Goal: Transaction & Acquisition: Subscribe to service/newsletter

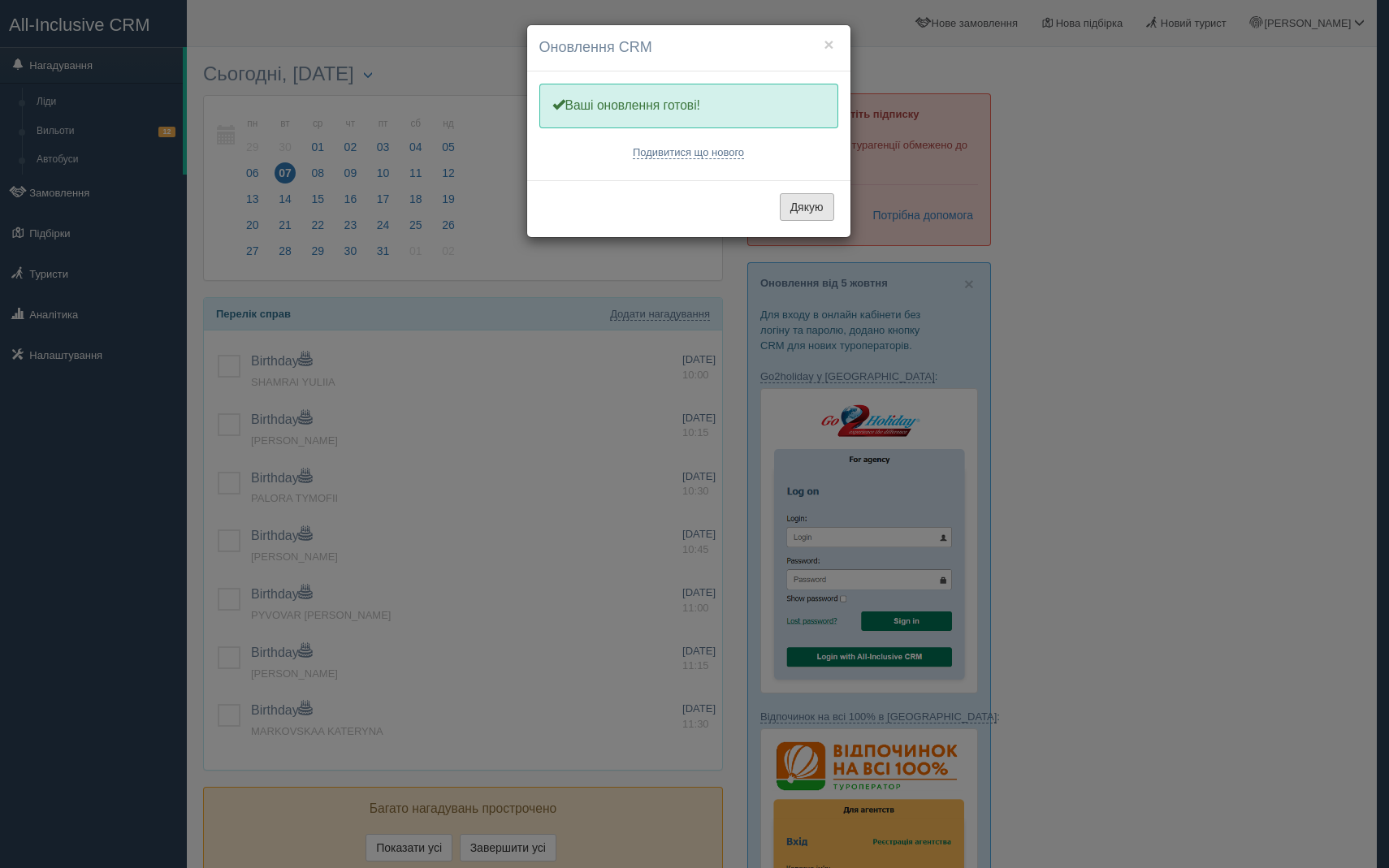
click at [795, 205] on button "Дякую" at bounding box center [807, 206] width 54 height 27
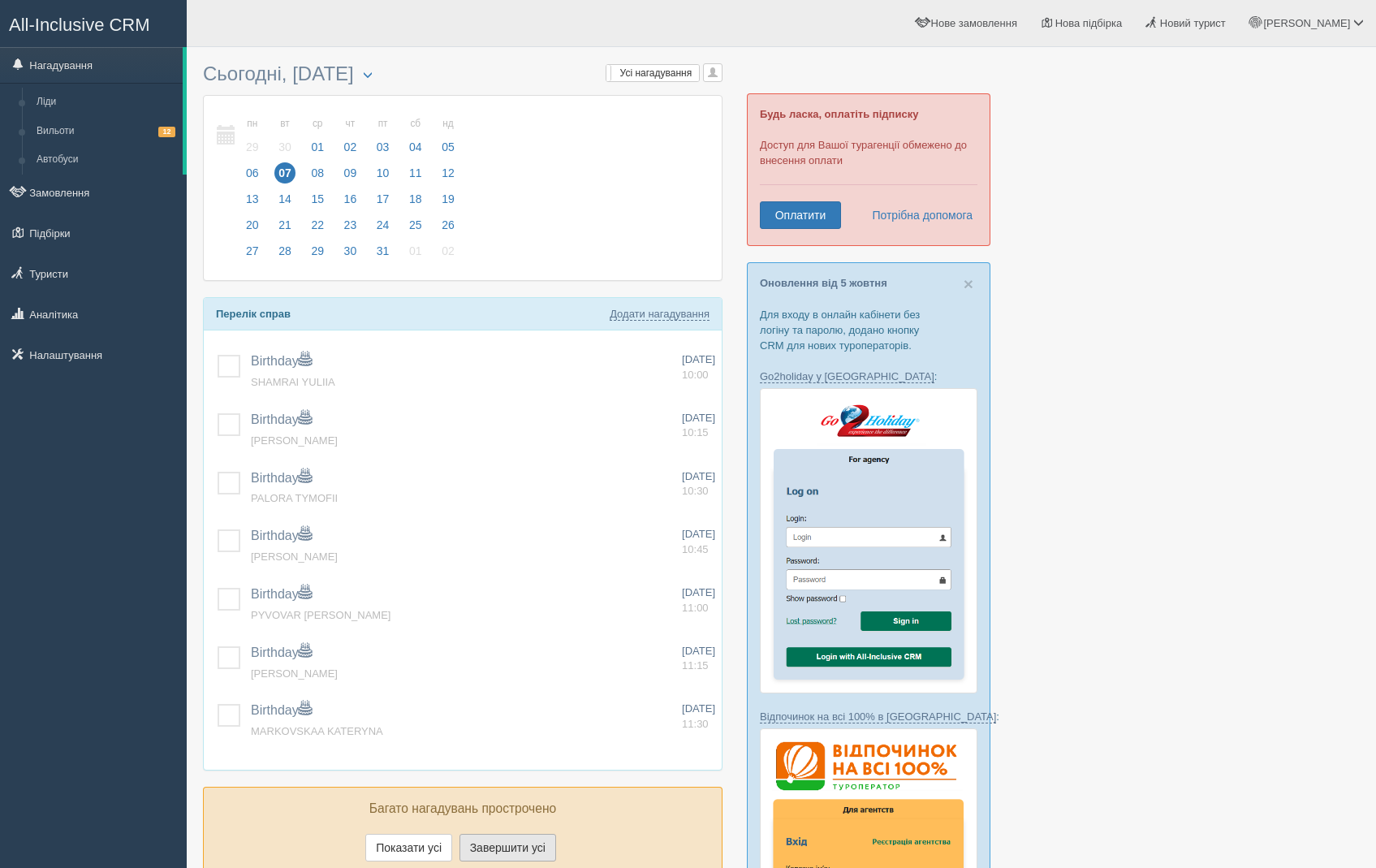
click at [547, 850] on button "Завершити усі" at bounding box center [508, 847] width 97 height 27
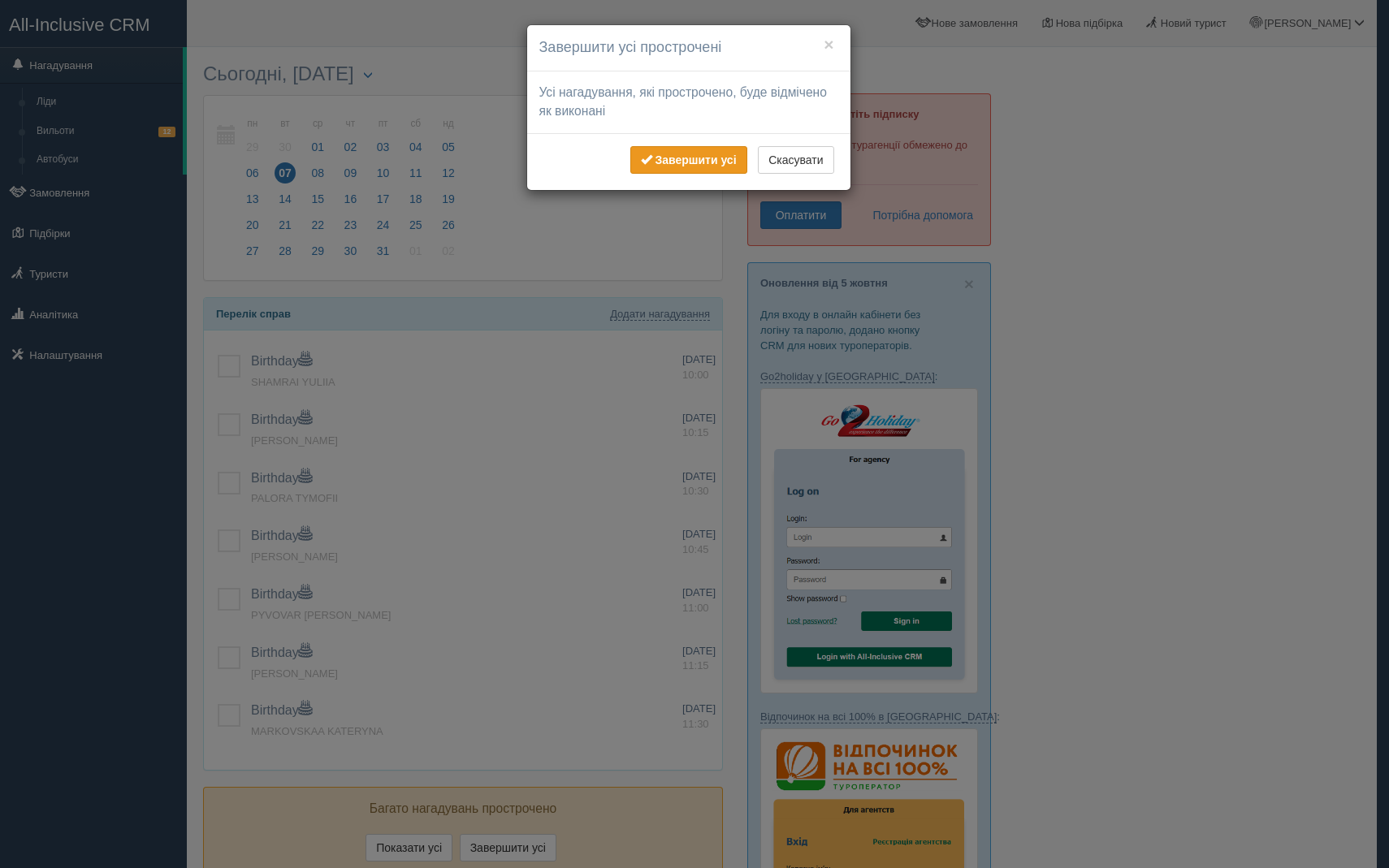
click at [690, 158] on b "Завершити усі" at bounding box center [695, 160] width 81 height 13
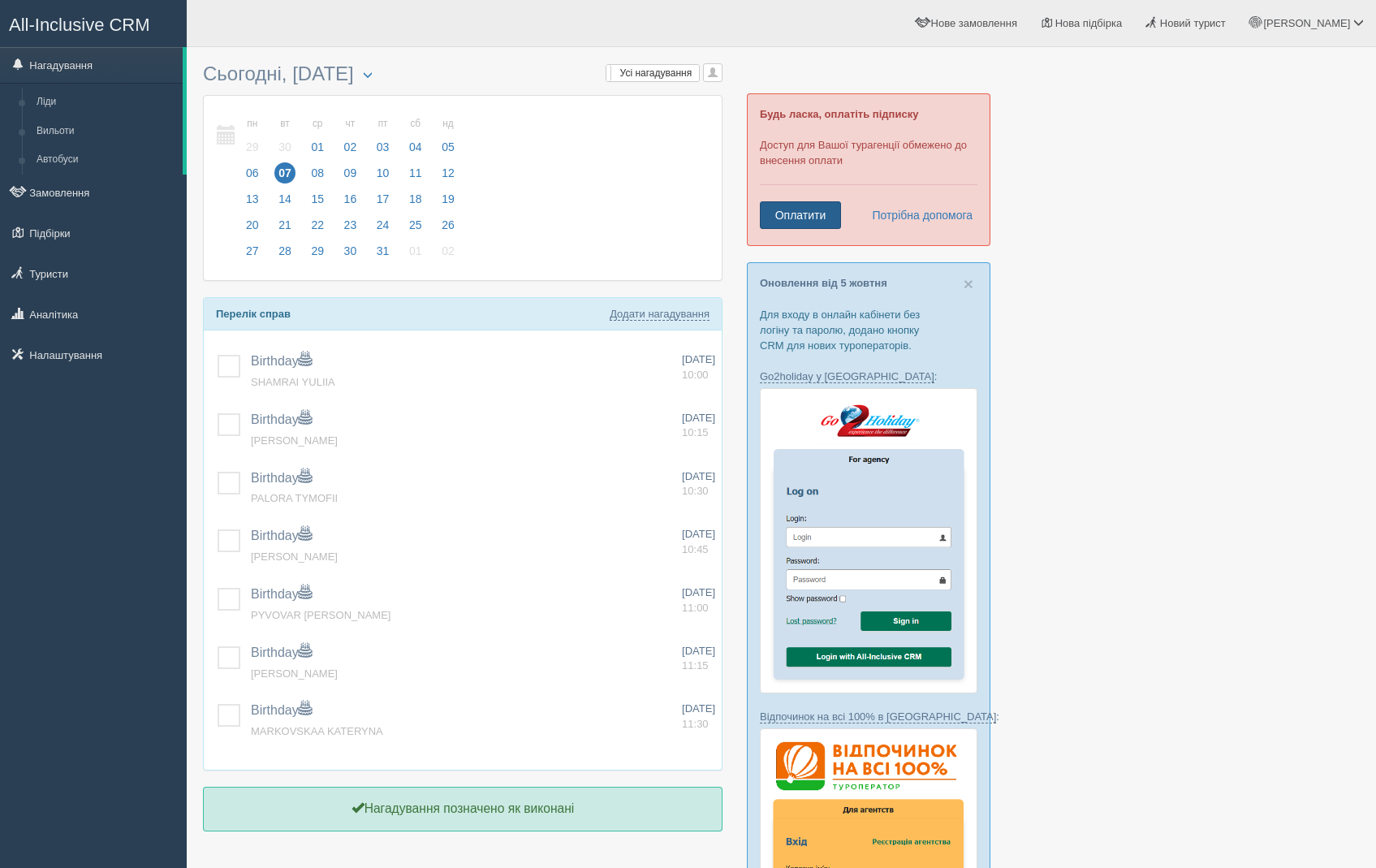
click at [821, 221] on link "Оплатити" at bounding box center [800, 214] width 81 height 27
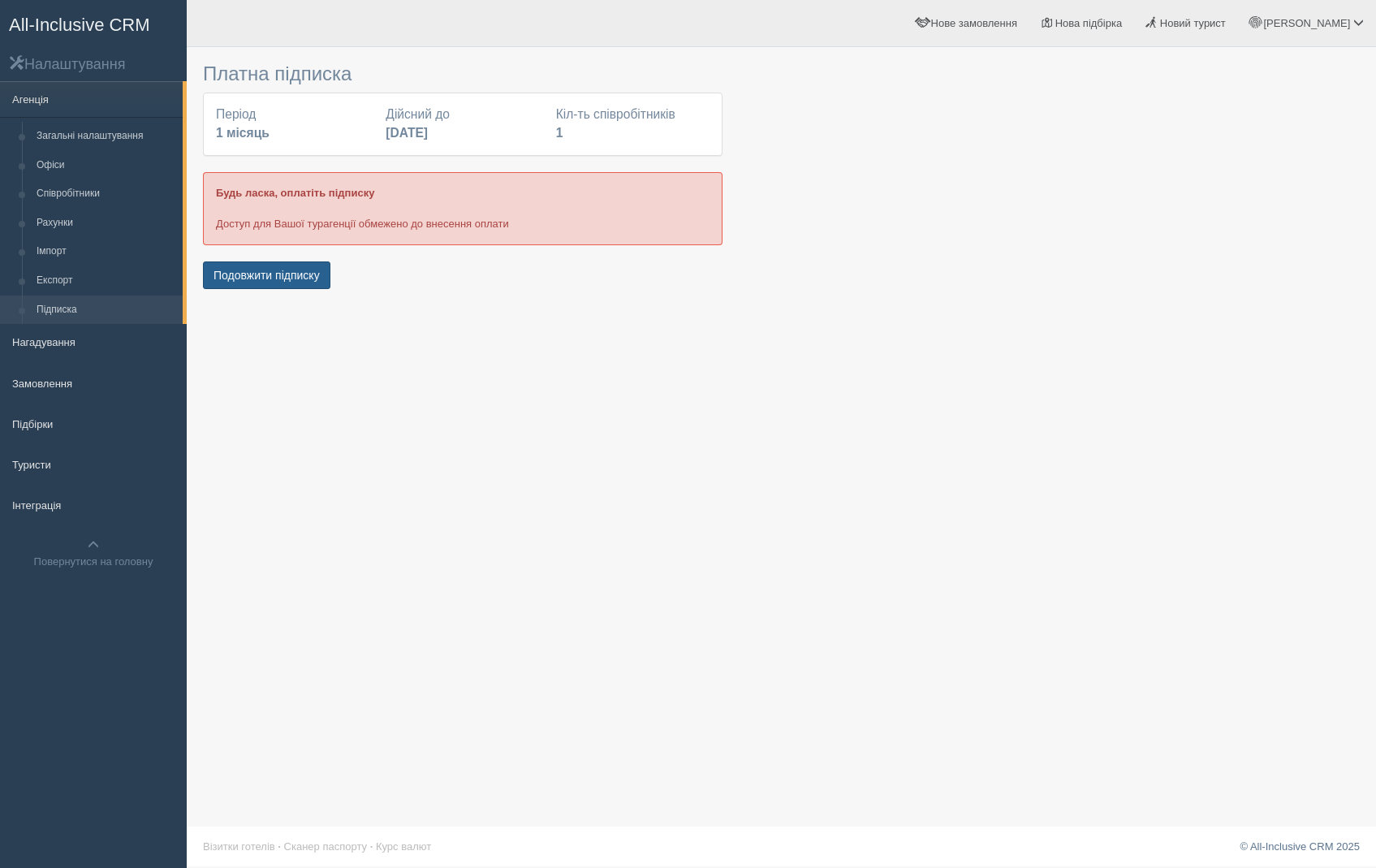
click at [255, 276] on button "Подовжити підписку" at bounding box center [266, 275] width 127 height 27
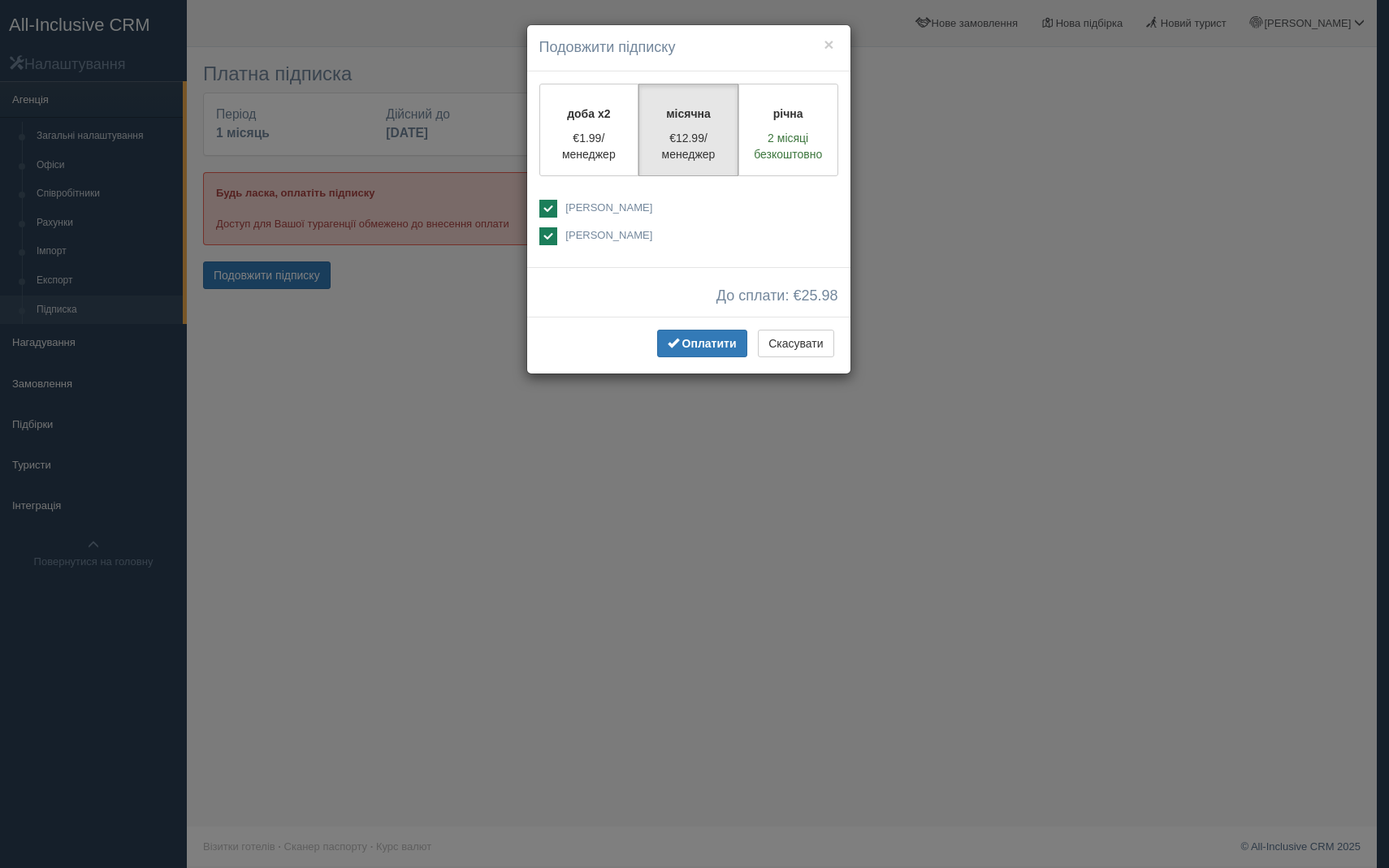
click at [548, 233] on ins at bounding box center [548, 236] width 18 height 18
checkbox input "false"
click at [687, 342] on span "Оплатити" at bounding box center [709, 343] width 54 height 13
